Goal: Task Accomplishment & Management: Manage account settings

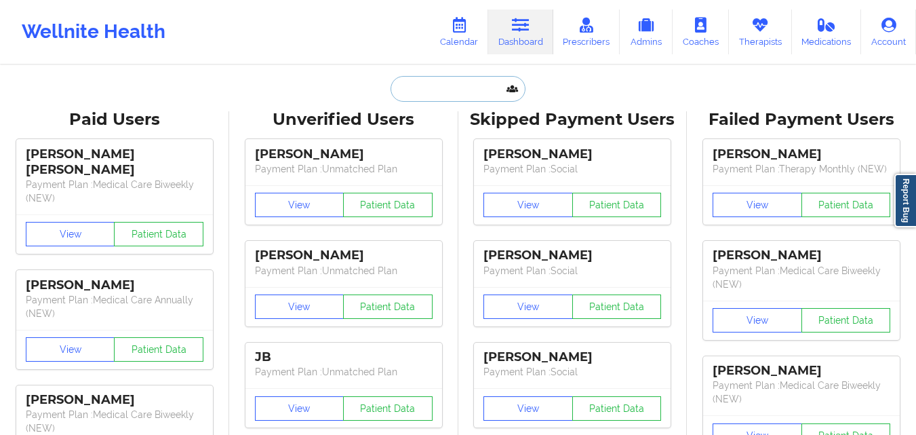
click at [425, 85] on input "text" at bounding box center [458, 89] width 134 height 26
paste input "[PERSON_NAME]"
type input "[PERSON_NAME]"
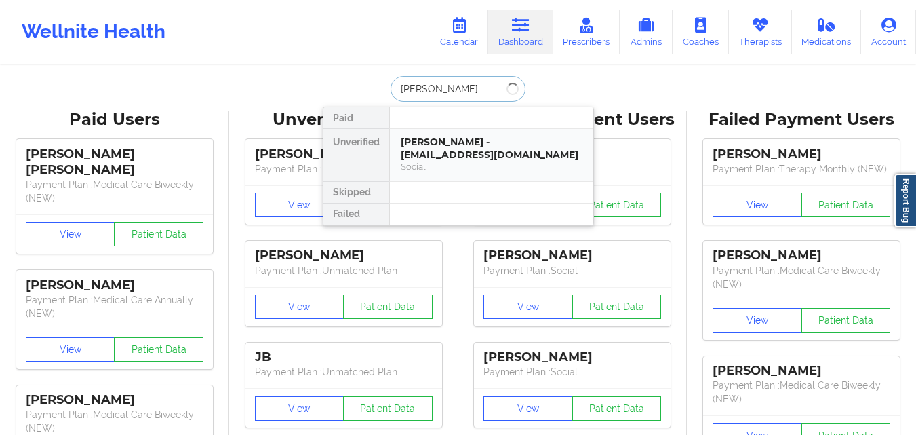
click at [471, 132] on div "[PERSON_NAME] - [EMAIL_ADDRESS][DOMAIN_NAME] Social" at bounding box center [491, 155] width 203 height 52
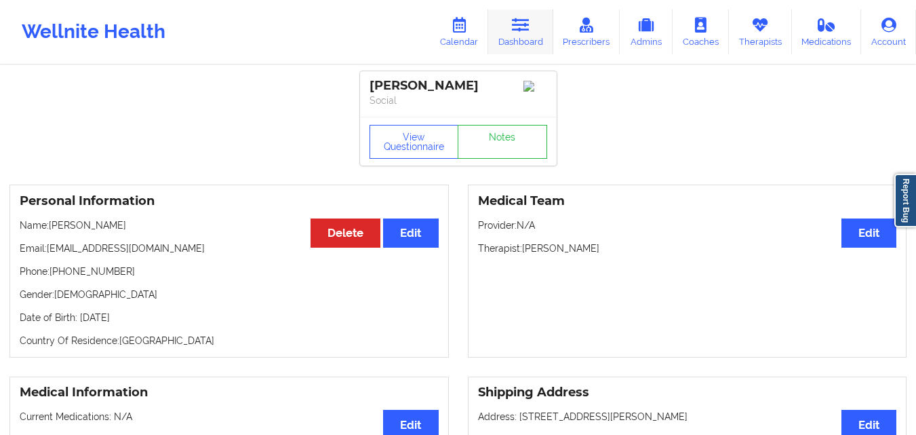
click at [525, 29] on icon at bounding box center [521, 25] width 18 height 15
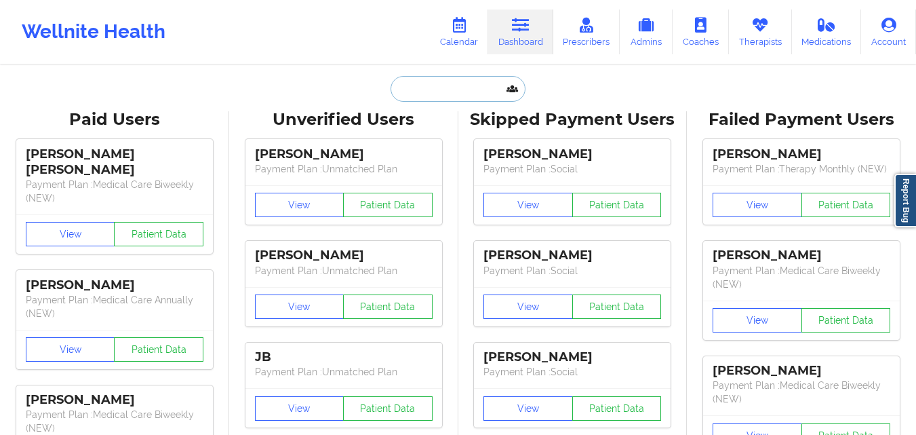
click at [458, 87] on input "text" at bounding box center [458, 89] width 134 height 26
paste input "[PERSON_NAME]"
type input "Andrea Santomauro"
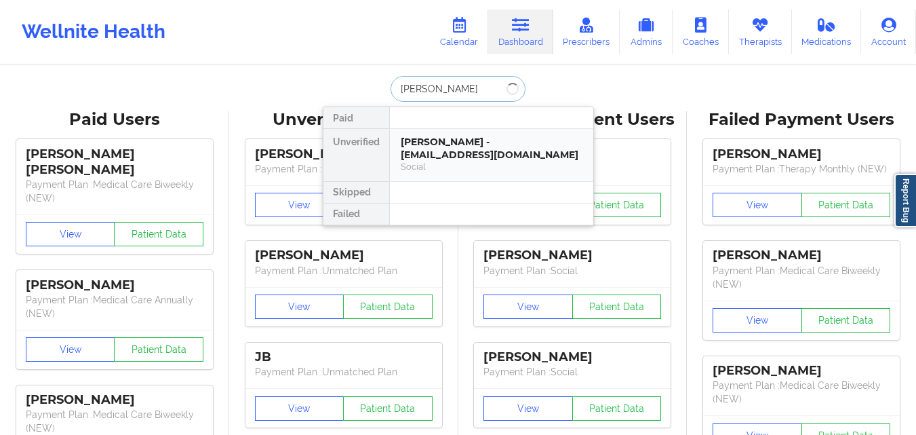
click at [460, 138] on div "Andrea Santomauro - scandagliaandrea@gmail.com" at bounding box center [492, 148] width 182 height 25
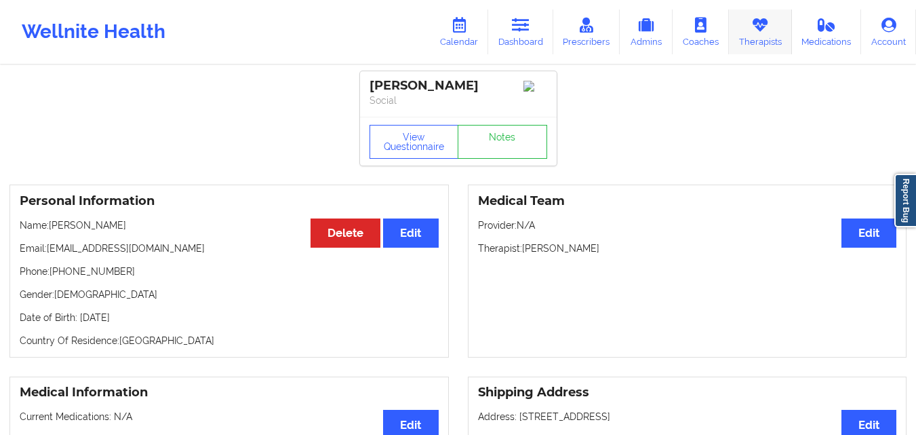
click at [752, 33] on icon at bounding box center [760, 25] width 18 height 15
drag, startPoint x: 372, startPoint y: 84, endPoint x: 497, endPoint y: 87, distance: 125.5
click at [497, 87] on div "Andrea Santomauro" at bounding box center [459, 86] width 178 height 16
copy div "Andrea Santomauro"
click at [534, 36] on link "Dashboard" at bounding box center [520, 31] width 65 height 45
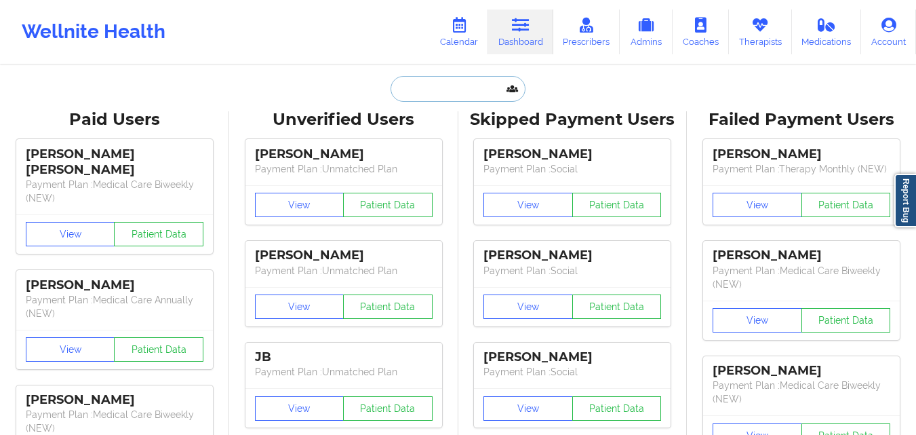
click at [421, 91] on input "text" at bounding box center [458, 89] width 134 height 26
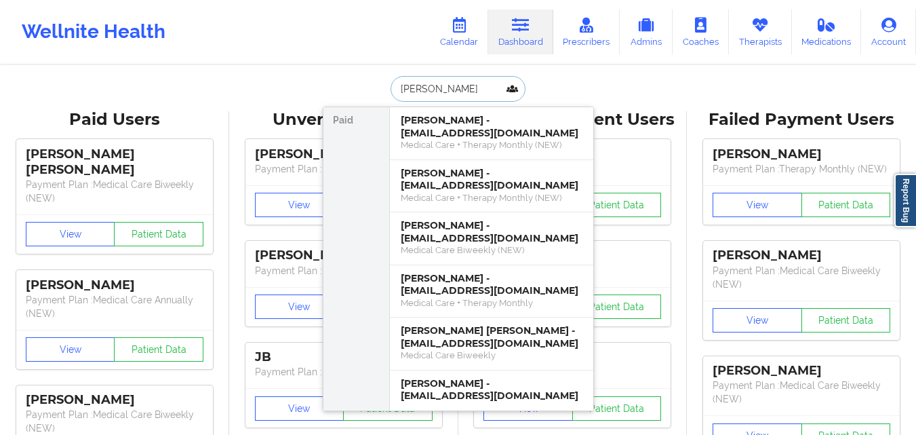
type input "Christopher F"
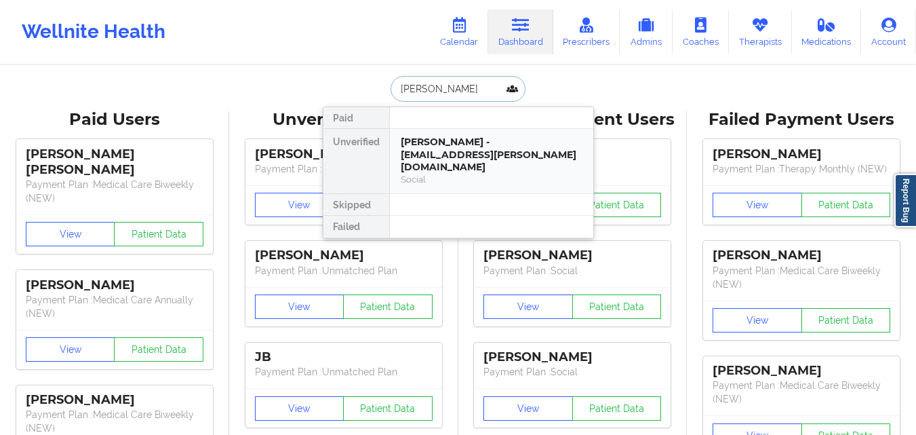
click at [501, 151] on div "Christopher F Haddock - humanist.haddock@gmail.com" at bounding box center [492, 155] width 182 height 38
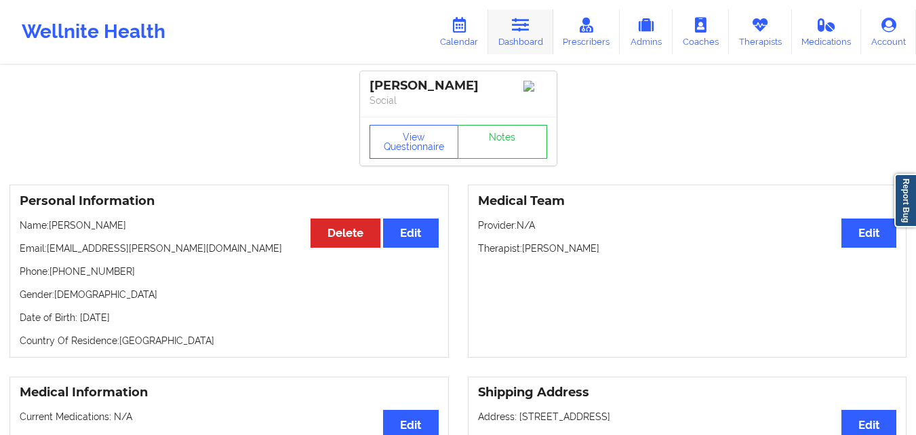
click at [530, 34] on link "Dashboard" at bounding box center [520, 31] width 65 height 45
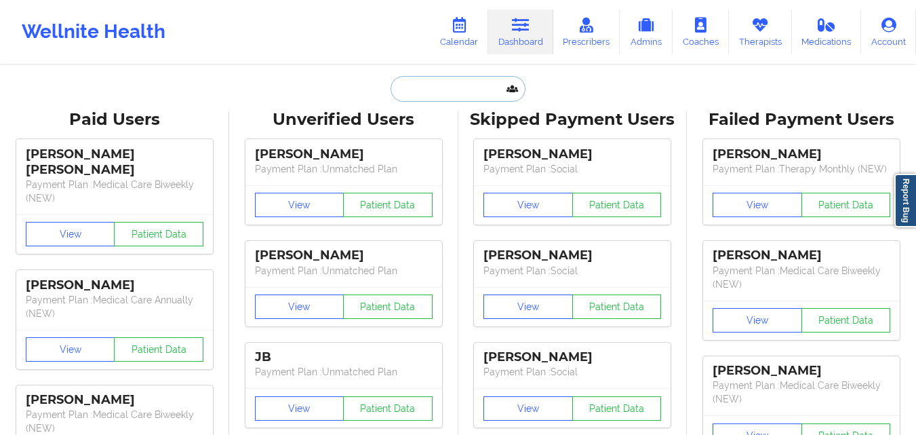
click at [424, 83] on input "text" at bounding box center [458, 89] width 134 height 26
paste input "Adam Alvarado"
type input "Adam Alvarado"
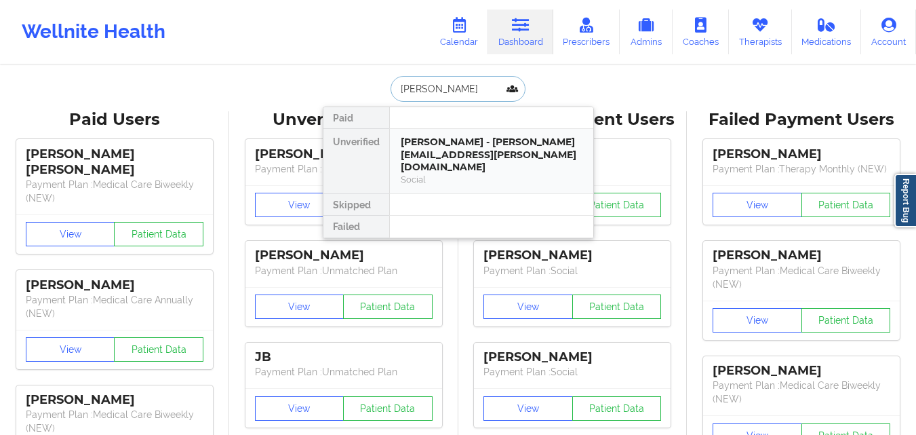
click at [509, 151] on div "Adam Alvarado - adam.alvarado@gmail.com" at bounding box center [492, 155] width 182 height 38
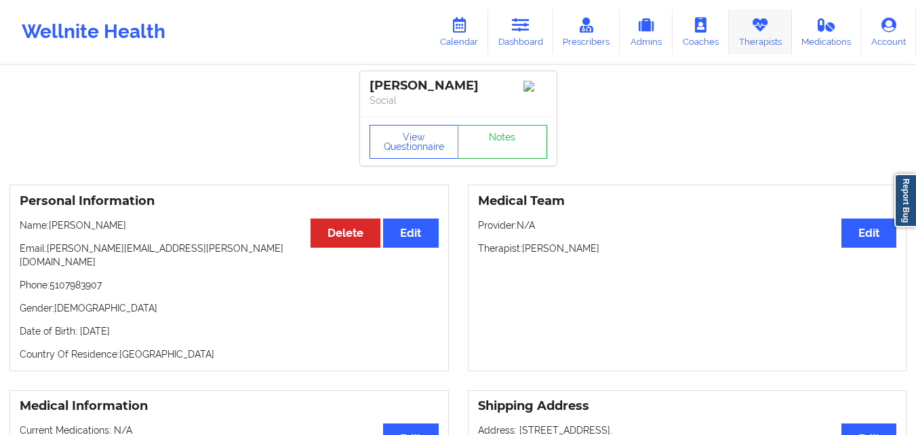
click at [757, 44] on link "Therapists" at bounding box center [760, 31] width 63 height 45
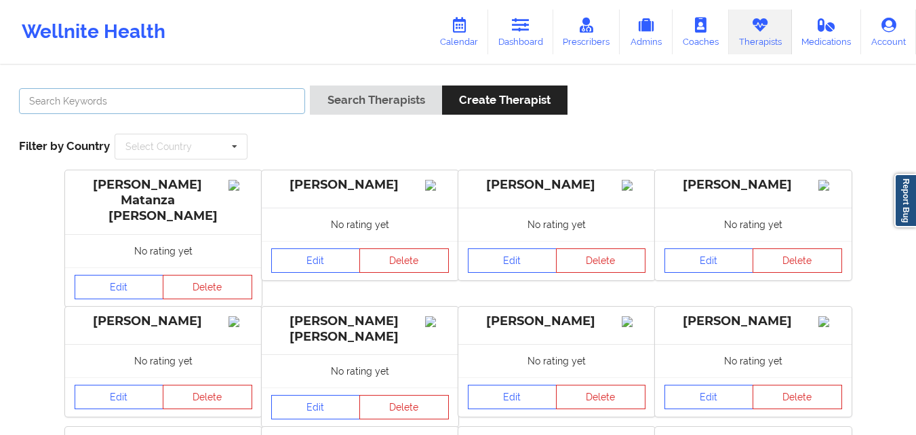
click at [226, 110] on input "text" at bounding box center [162, 101] width 286 height 26
click at [310, 85] on button "Search Therapists" at bounding box center [376, 99] width 132 height 29
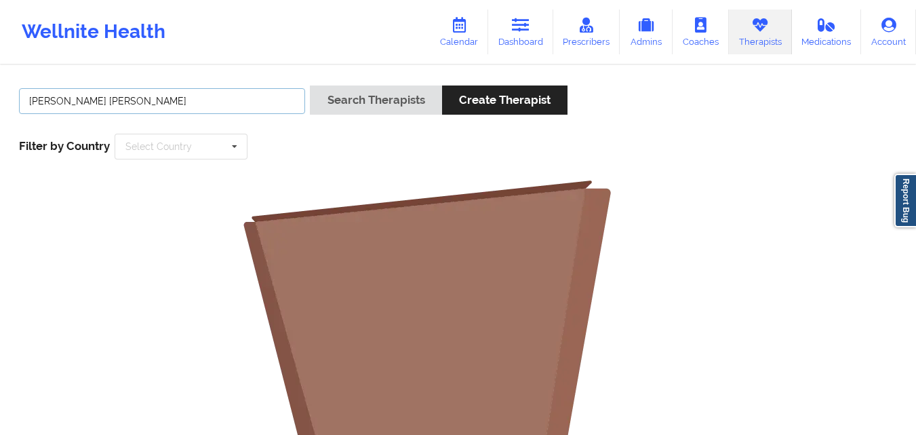
click at [310, 85] on button "Search Therapists" at bounding box center [376, 99] width 132 height 29
type input "V"
click at [713, 119] on div "Search Therapists Create Therapist" at bounding box center [458, 104] width 888 height 39
click at [524, 31] on icon at bounding box center [521, 25] width 18 height 15
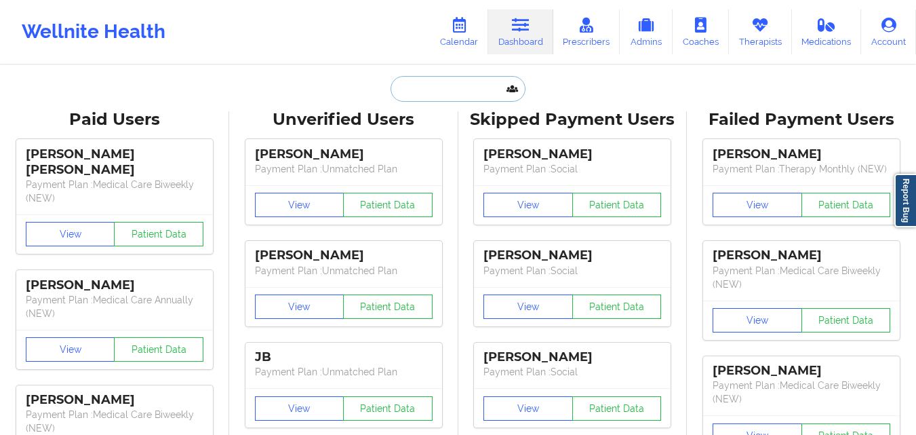
click at [439, 85] on input "text" at bounding box center [458, 89] width 134 height 26
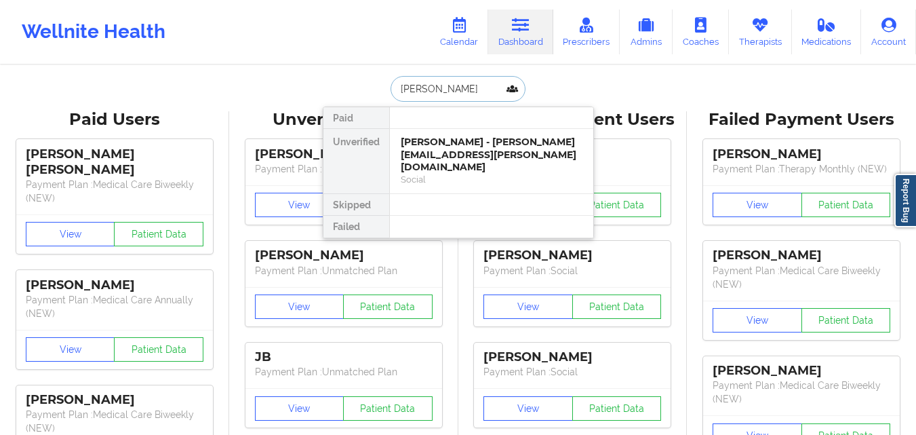
type input "Adam Alvarado"
click at [484, 148] on div "Adam Alvarado - adam.alvarado@gmail.com" at bounding box center [492, 155] width 182 height 38
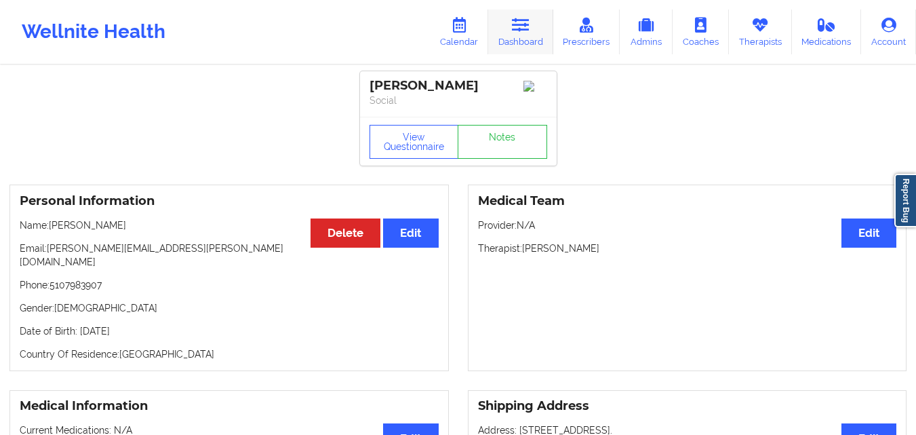
click at [512, 37] on link "Dashboard" at bounding box center [520, 31] width 65 height 45
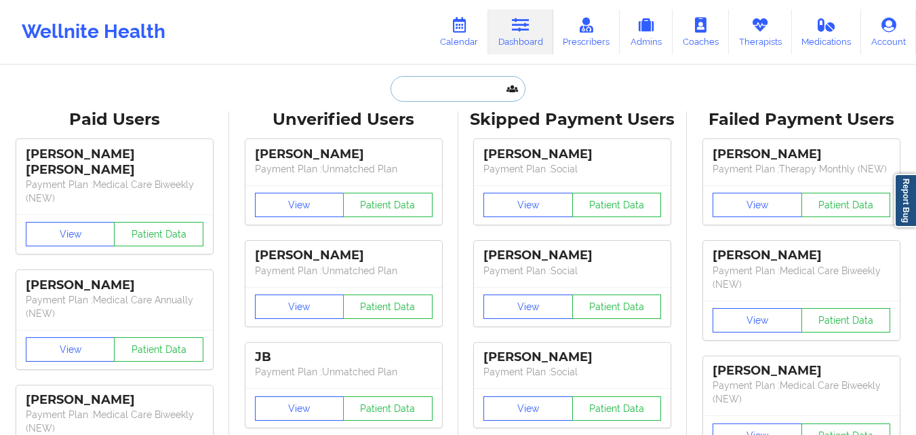
click at [430, 90] on input "text" at bounding box center [458, 89] width 134 height 26
paste input "Wesley Woods"
type input "Wesley Woods"
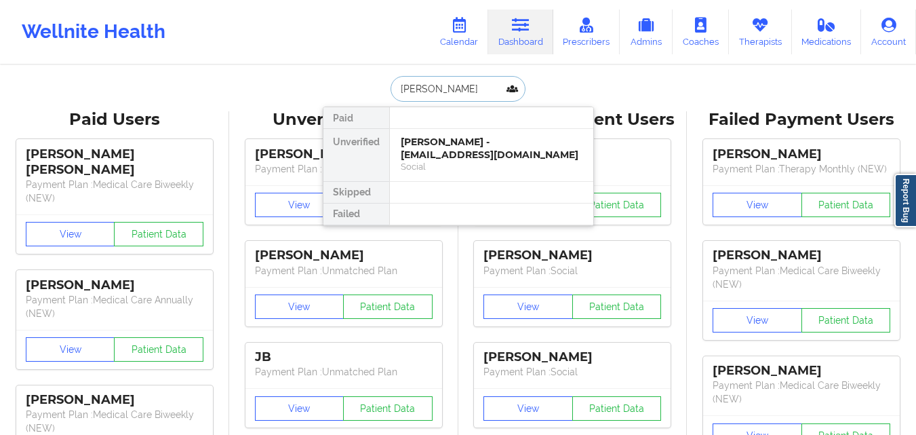
click at [471, 140] on div "Wesley Woods - wes11woods@yahoo.com" at bounding box center [492, 148] width 182 height 25
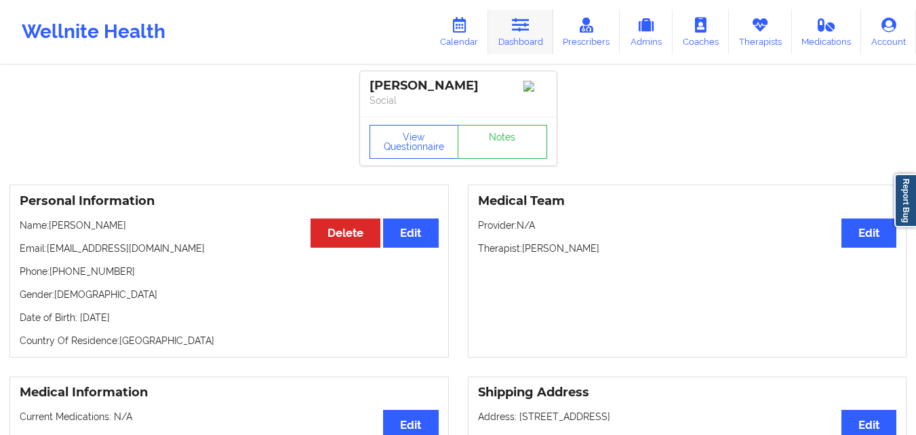
click at [517, 30] on icon at bounding box center [521, 25] width 18 height 15
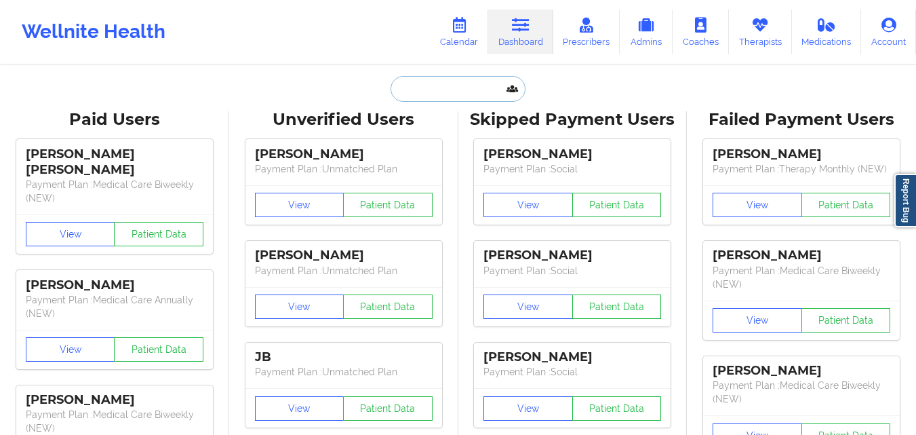
click at [448, 87] on input "text" at bounding box center [458, 89] width 134 height 26
paste input "BETTY R PURDES"
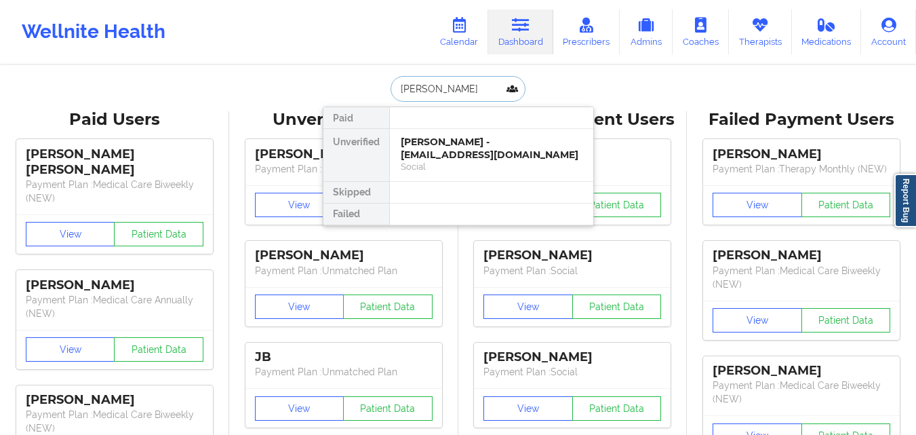
click at [452, 87] on input "BETTY A" at bounding box center [458, 89] width 134 height 26
type input "B"
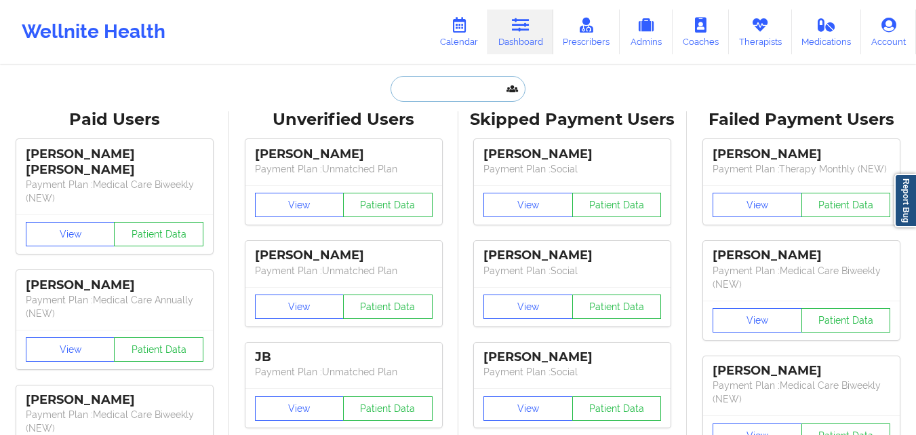
paste input "BETTY R PURDES"
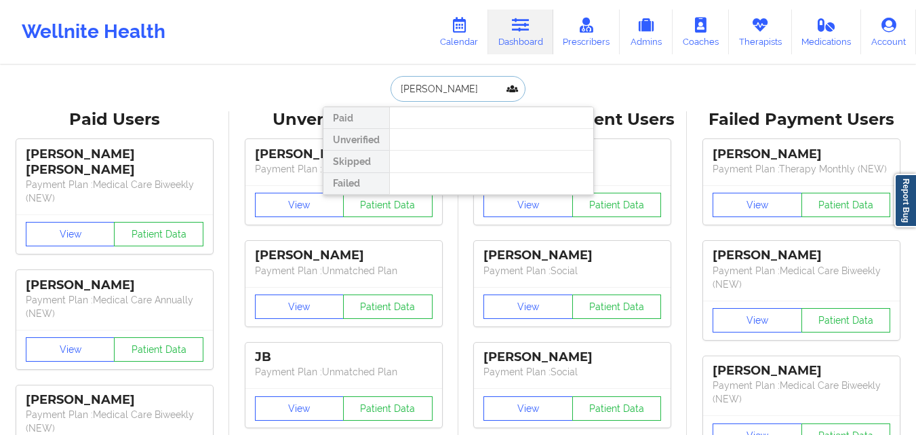
click at [484, 89] on input "BETTY R PURDES" at bounding box center [458, 89] width 134 height 26
paste input "@PURDESFAMILY.COM"
type input "BETTY@PURDESFAMILY.COM"
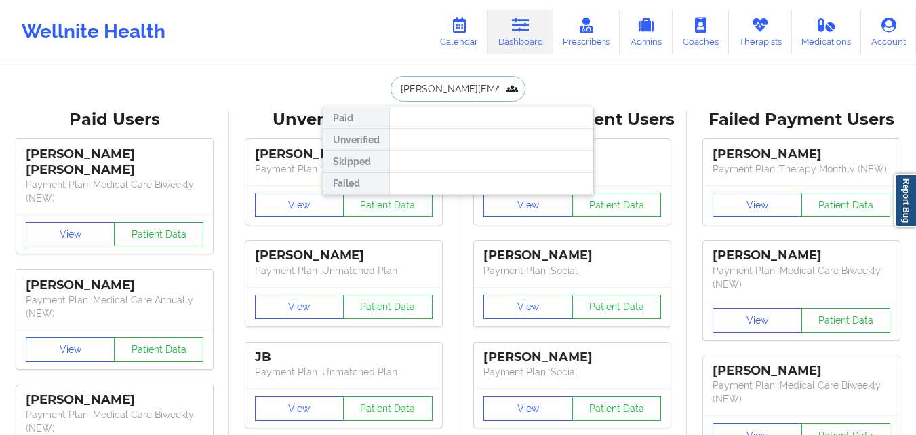
scroll to position [0, 24]
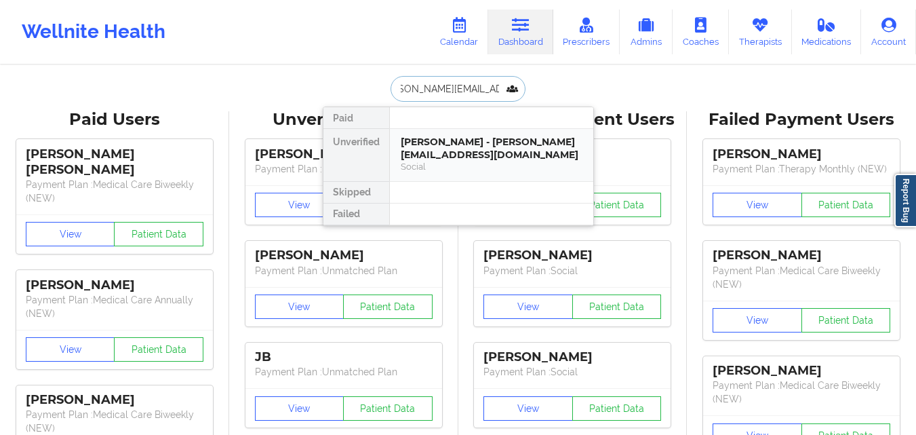
click at [469, 163] on div "Social" at bounding box center [492, 167] width 182 height 12
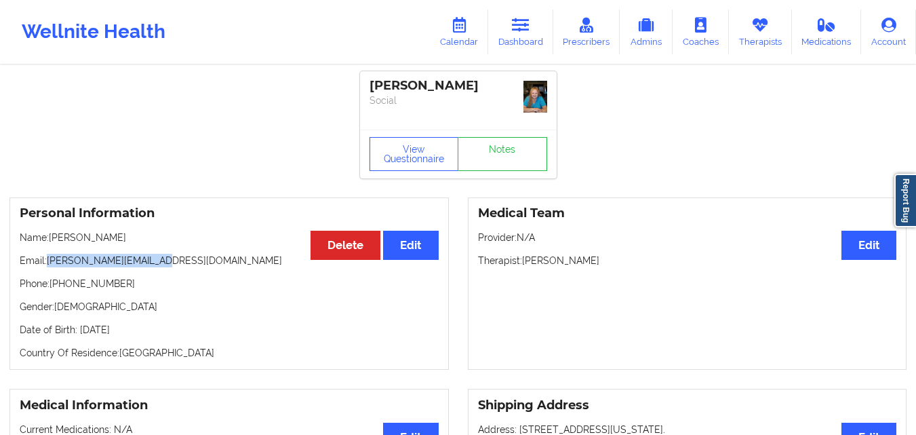
drag, startPoint x: 48, startPoint y: 261, endPoint x: 168, endPoint y: 262, distance: 119.4
click at [168, 262] on p "Email: betty@purdesfamily.com" at bounding box center [229, 261] width 419 height 14
copy p "betty@purdesfamily.com"
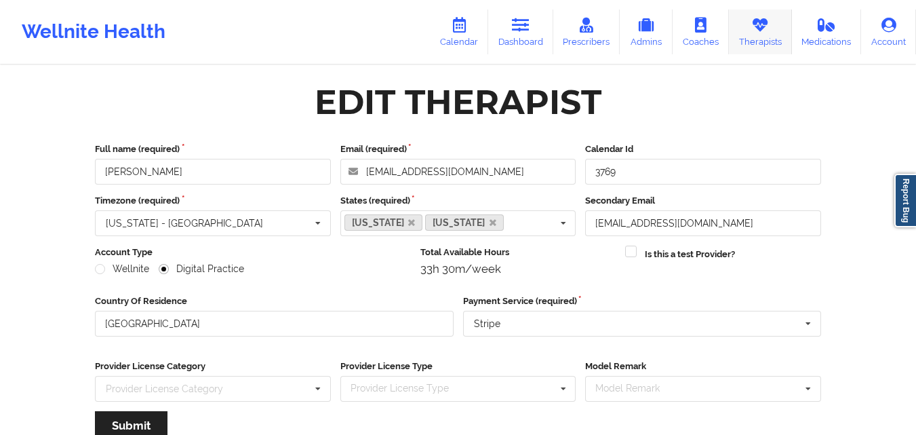
click at [764, 37] on link "Therapists" at bounding box center [760, 31] width 63 height 45
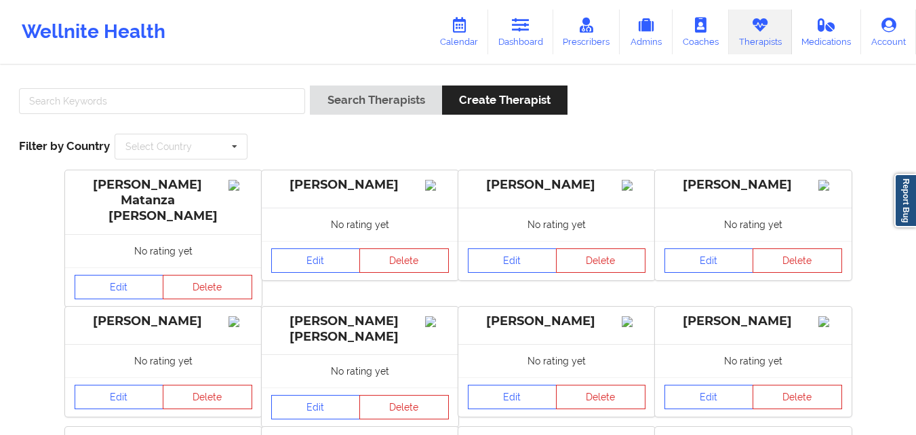
click at [889, 110] on div "Search Therapists Create Therapist" at bounding box center [458, 104] width 888 height 39
click at [211, 97] on input "text" at bounding box center [162, 101] width 286 height 26
paste input "[PERSON_NAME]"
type input "[PERSON_NAME]"
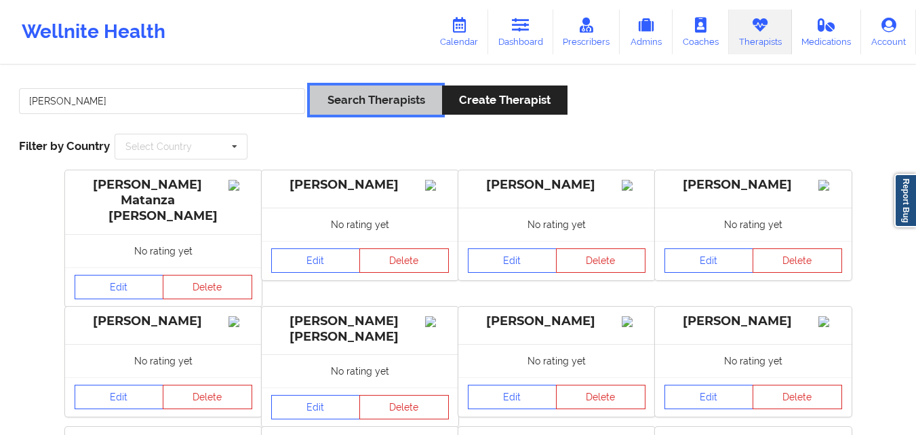
click at [404, 98] on button "Search Therapists" at bounding box center [376, 99] width 132 height 29
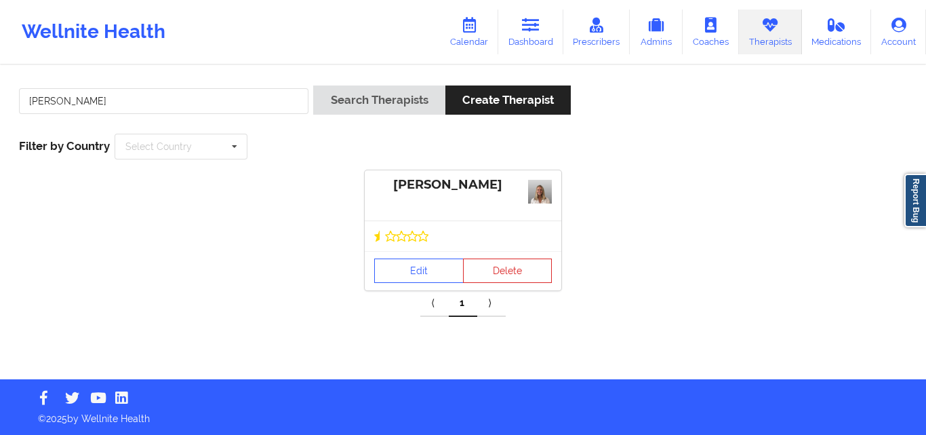
click at [418, 256] on div "Edit Delete" at bounding box center [463, 270] width 197 height 39
click at [420, 269] on link "Edit" at bounding box center [419, 270] width 90 height 24
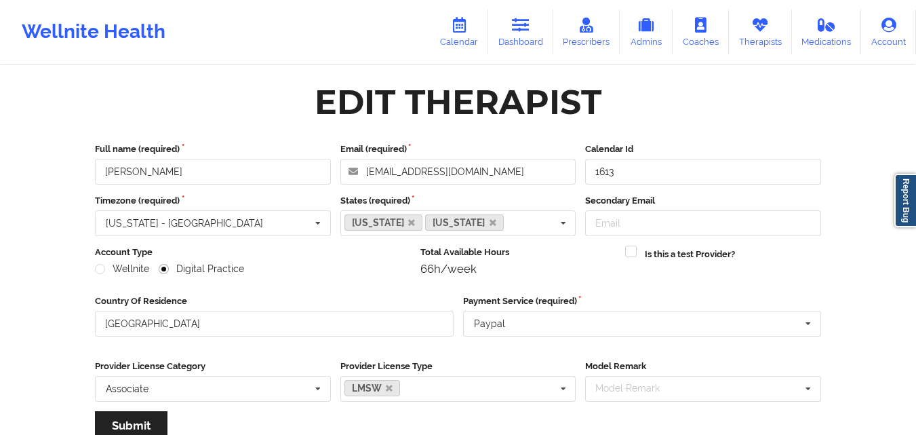
click at [759, 39] on link "Therapists" at bounding box center [760, 31] width 63 height 45
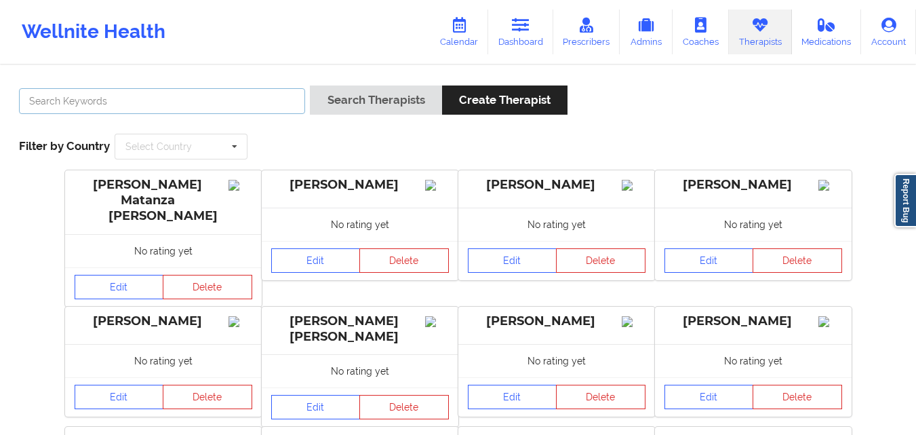
click at [212, 109] on input "text" at bounding box center [162, 101] width 286 height 26
paste input "[PERSON_NAME]"
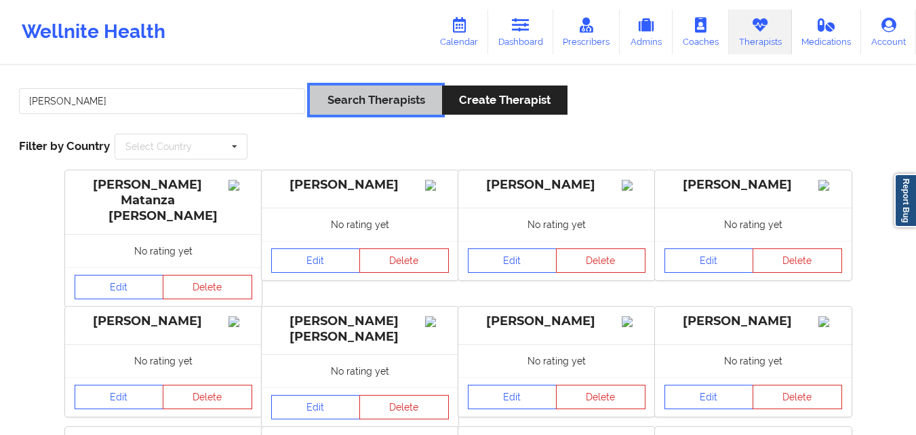
click at [328, 109] on button "Search Therapists" at bounding box center [376, 99] width 132 height 29
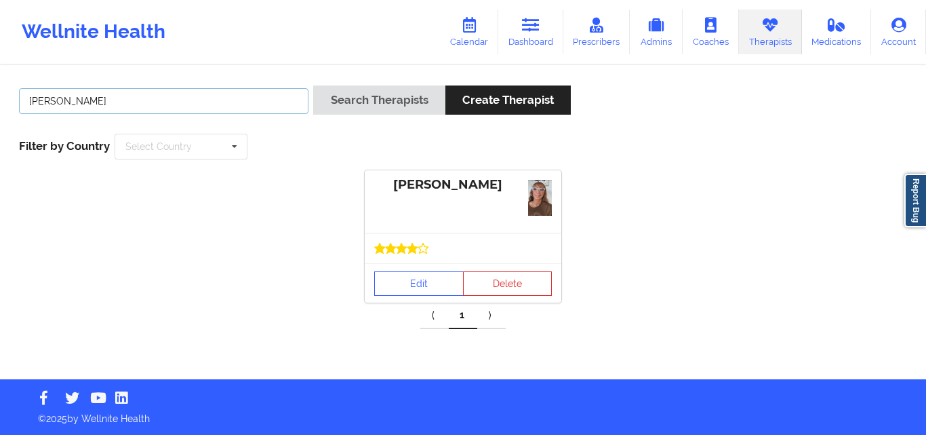
click at [138, 98] on input "[PERSON_NAME]" at bounding box center [164, 101] width 290 height 26
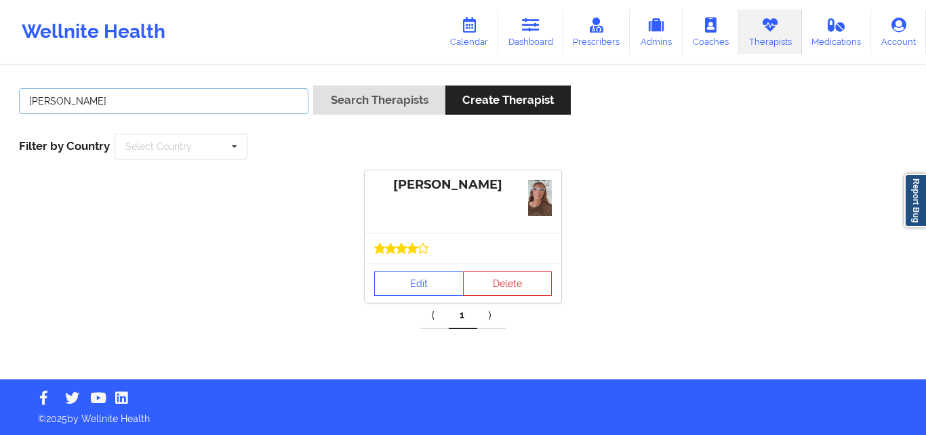
paste input "[PERSON_NAME]"
type input "[PERSON_NAME]"
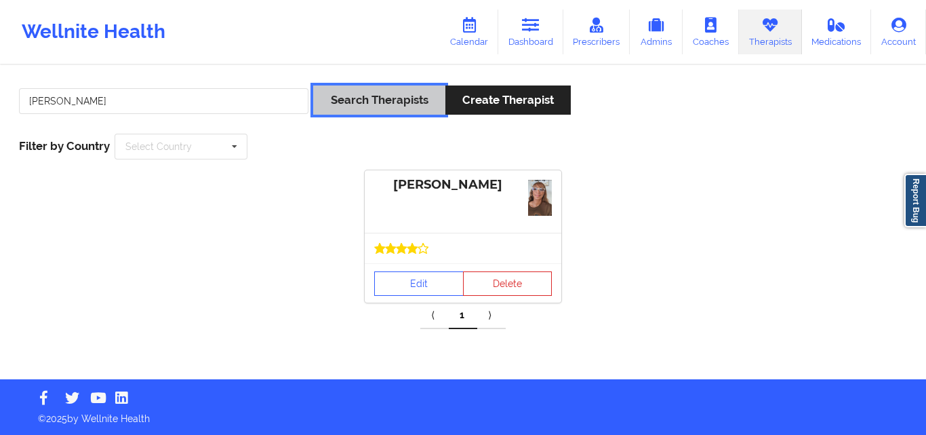
click at [385, 105] on button "Search Therapists" at bounding box center [379, 99] width 132 height 29
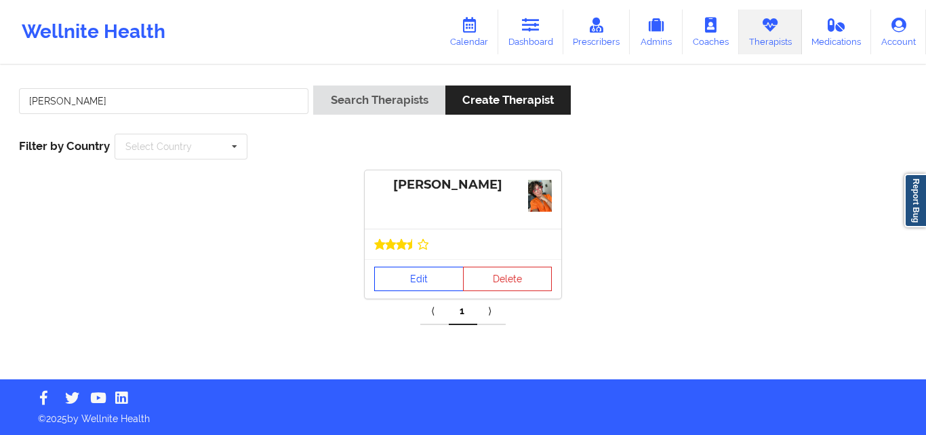
click at [417, 275] on link "Edit" at bounding box center [419, 279] width 90 height 24
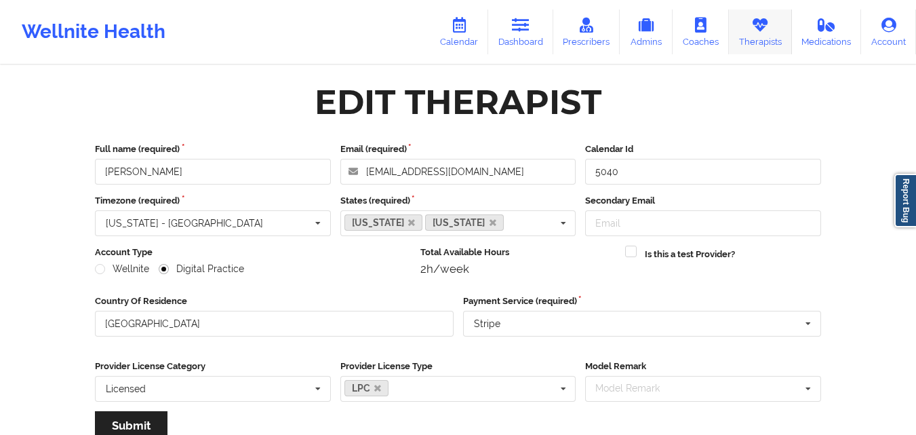
click at [774, 33] on link "Therapists" at bounding box center [760, 31] width 63 height 45
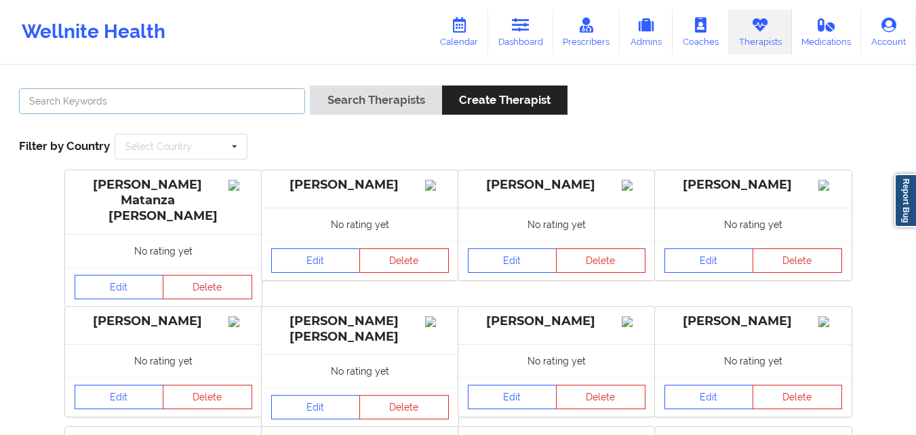
click at [205, 106] on input "text" at bounding box center [162, 101] width 286 height 26
paste input "[PERSON_NAME]"
type input "[PERSON_NAME]"
click at [310, 85] on button "Search Therapists" at bounding box center [376, 99] width 132 height 29
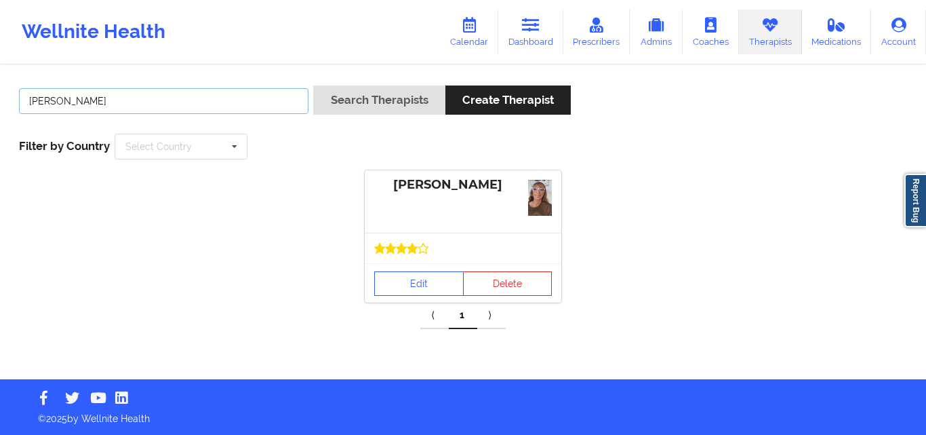
click at [252, 95] on input "[PERSON_NAME]" at bounding box center [164, 101] width 290 height 26
click at [596, 27] on icon at bounding box center [597, 25] width 18 height 15
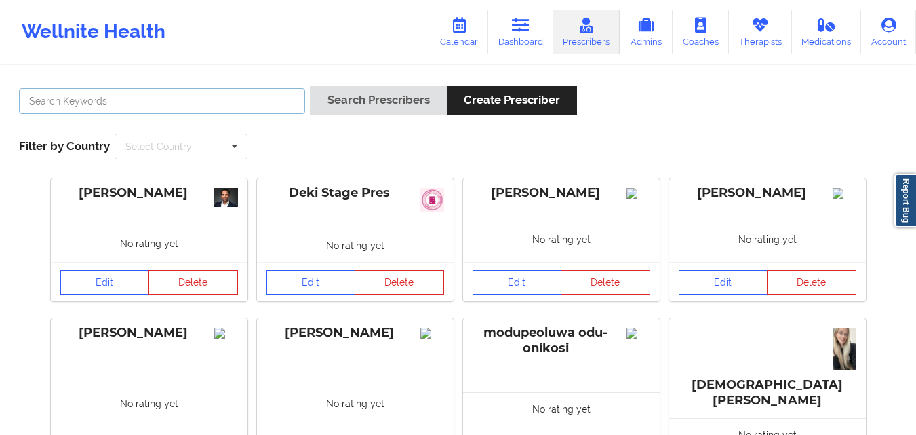
click at [237, 106] on input "text" at bounding box center [162, 101] width 286 height 26
click at [310, 85] on button "Search Prescribers" at bounding box center [378, 99] width 136 height 29
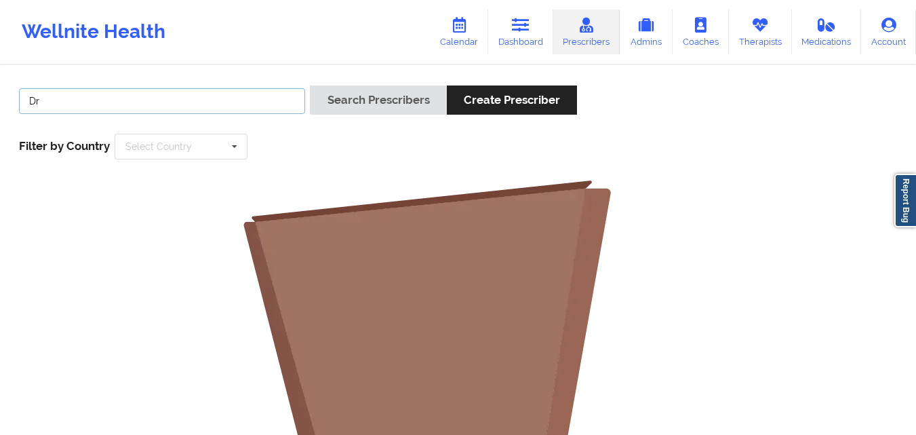
type input "D"
click at [310, 85] on button "Search Prescribers" at bounding box center [378, 99] width 136 height 29
type input "[PERSON_NAME][US_STATE]"
click at [310, 85] on button "Search Prescribers" at bounding box center [378, 99] width 136 height 29
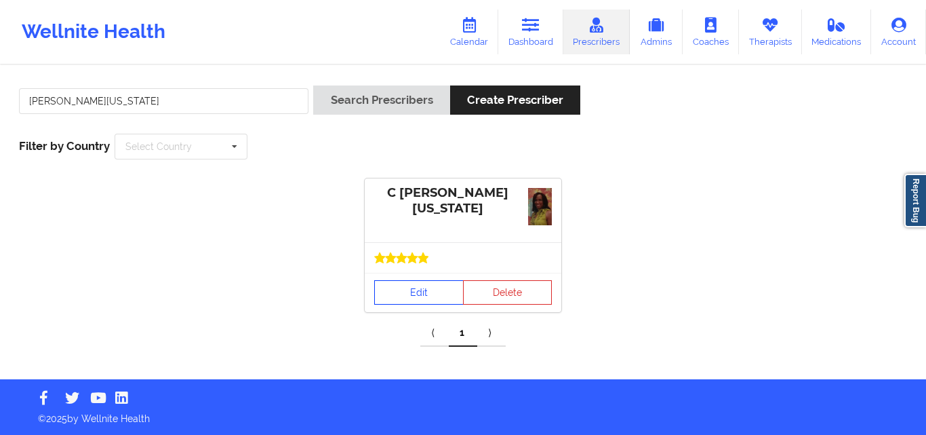
click at [401, 298] on link "Edit" at bounding box center [419, 292] width 90 height 24
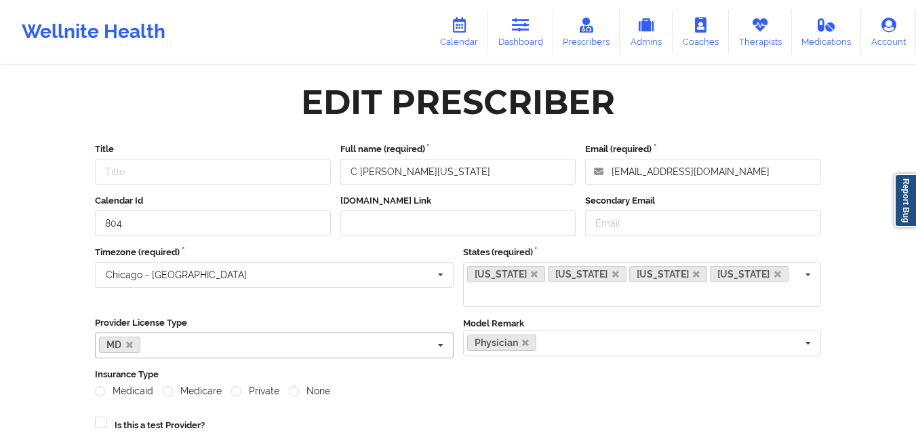
click at [437, 333] on icon at bounding box center [441, 345] width 20 height 25
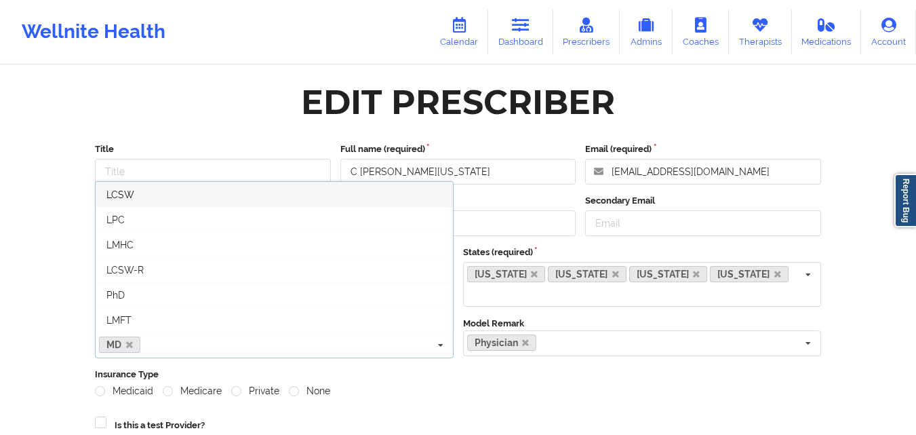
click at [437, 333] on icon at bounding box center [441, 345] width 20 height 25
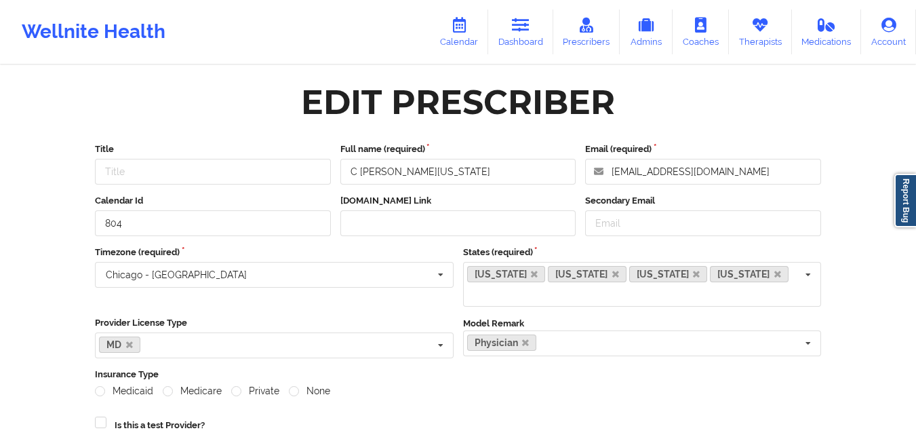
click at [758, 30] on icon at bounding box center [760, 25] width 18 height 15
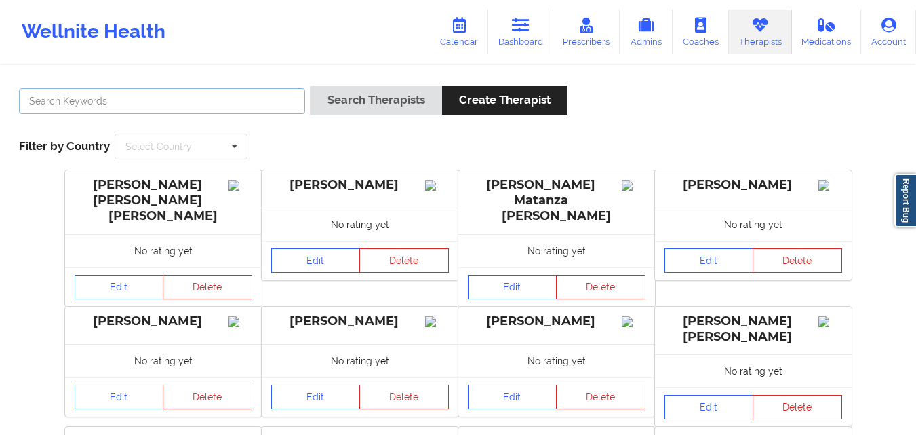
click at [245, 111] on input "text" at bounding box center [162, 101] width 286 height 26
type input "[PERSON_NAME]"
click at [310, 85] on button "Search Therapists" at bounding box center [376, 99] width 132 height 29
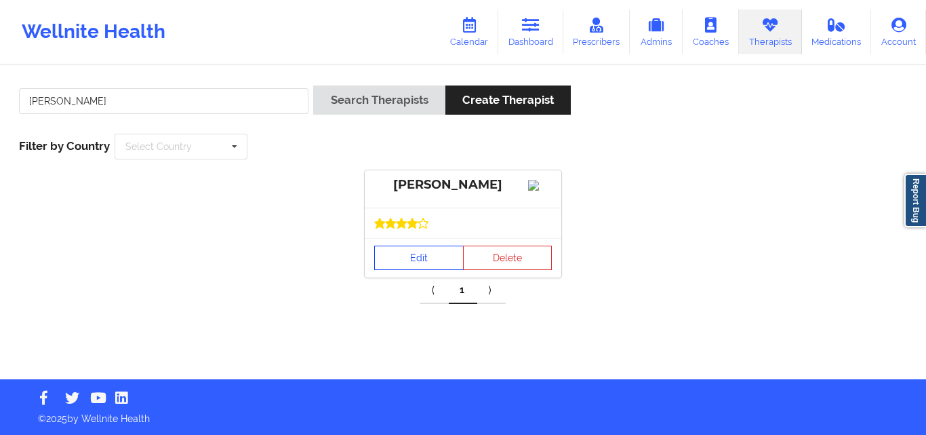
click at [433, 270] on link "Edit" at bounding box center [419, 257] width 90 height 24
